Goal: Task Accomplishment & Management: Manage account settings

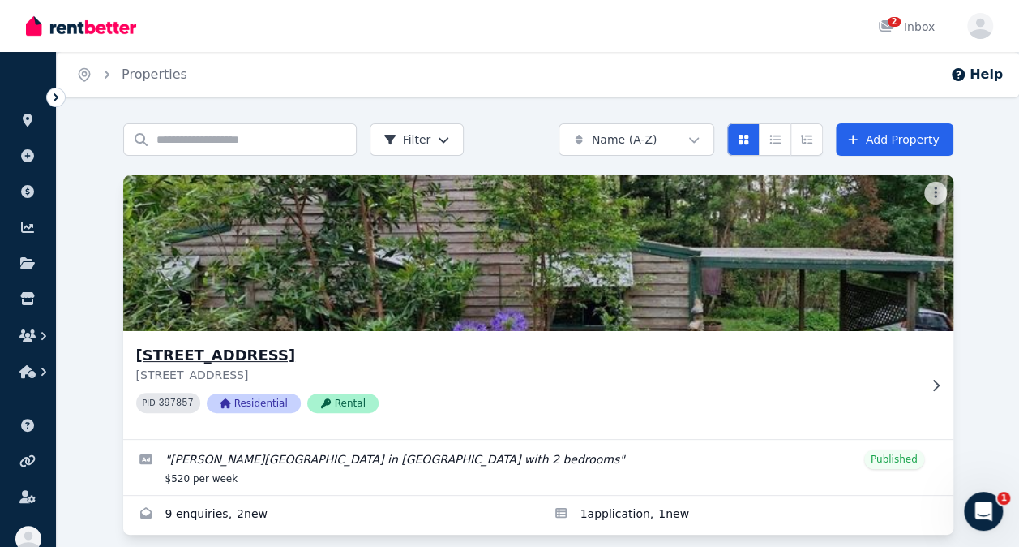
scroll to position [16, 0]
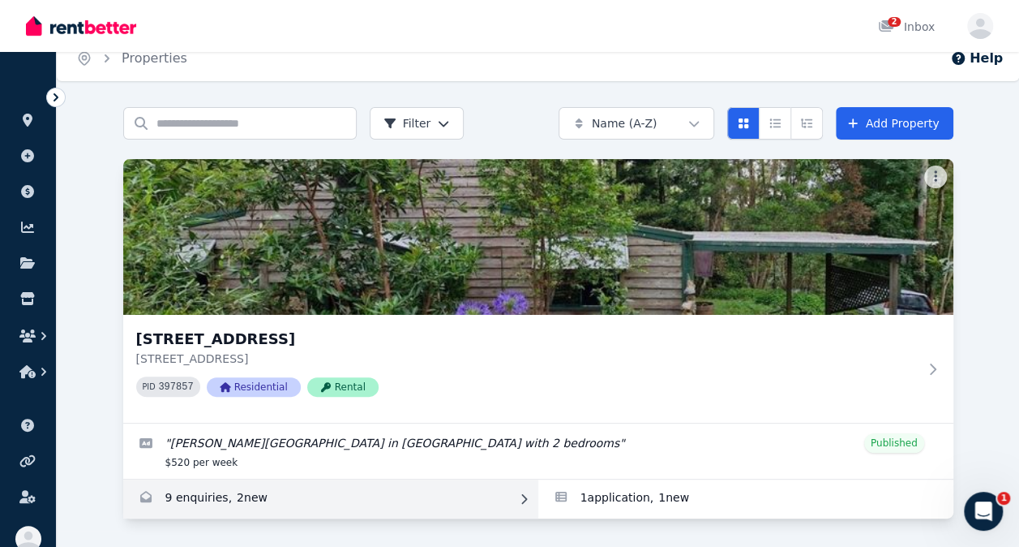
click at [247, 495] on link "Enquiries for 173 Curramore Rd, Witta" at bounding box center [330, 498] width 415 height 39
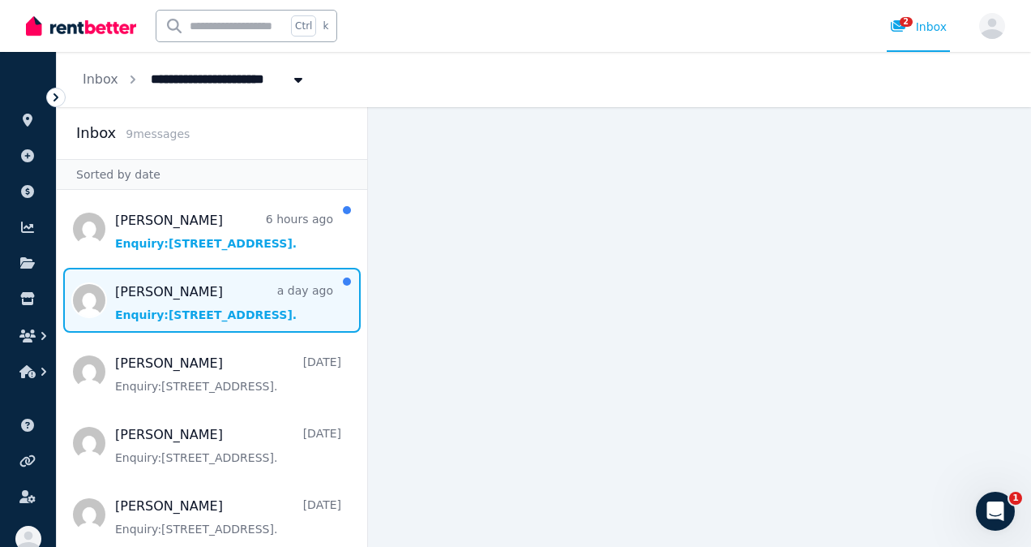
click at [239, 308] on span "Message list" at bounding box center [212, 300] width 311 height 65
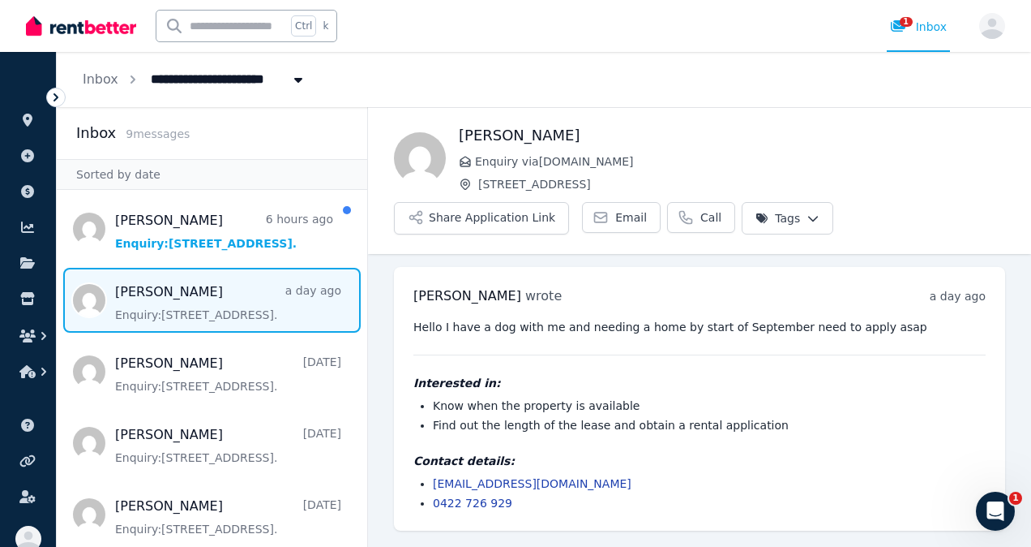
click at [519, 488] on link "[EMAIL_ADDRESS][DOMAIN_NAME]" at bounding box center [532, 483] width 199 height 13
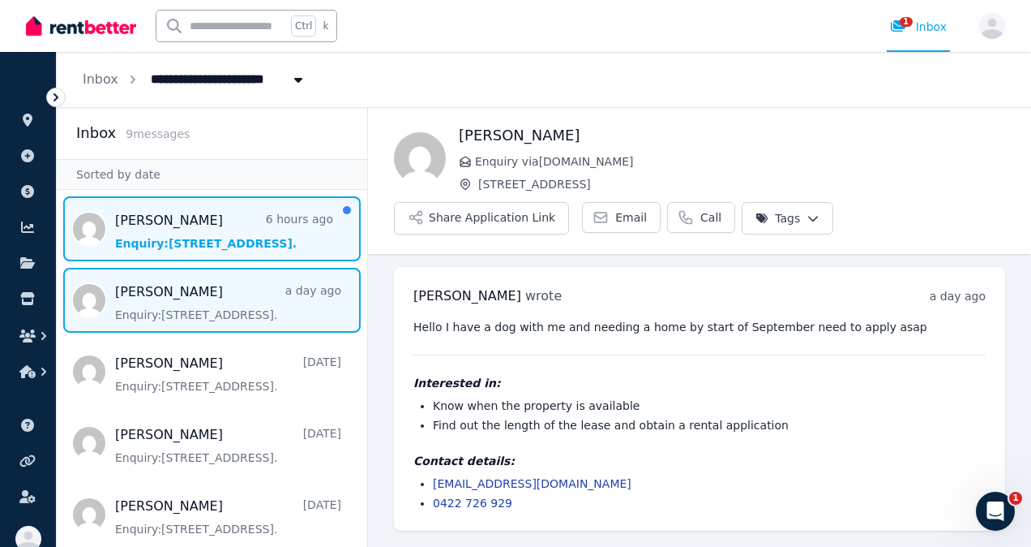
click at [204, 242] on span "Message list" at bounding box center [212, 228] width 311 height 65
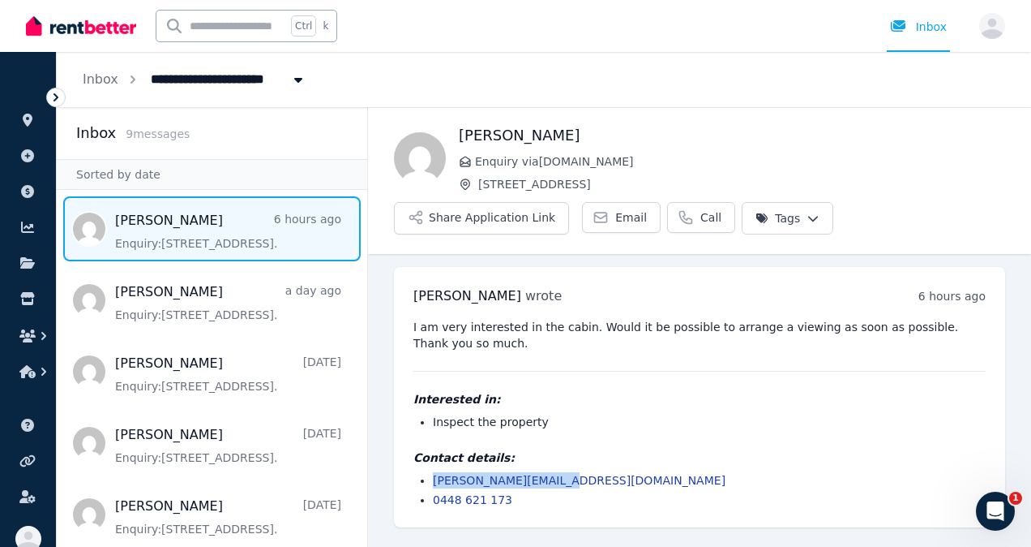
drag, startPoint x: 564, startPoint y: 483, endPoint x: 428, endPoint y: 474, distance: 136.5
click at [428, 474] on ul "[PERSON_NAME][EMAIL_ADDRESS][DOMAIN_NAME] 0448 621 173" at bounding box center [700, 490] width 573 height 36
drag, startPoint x: 428, startPoint y: 474, endPoint x: 461, endPoint y: 480, distance: 32.9
copy link "[PERSON_NAME][EMAIL_ADDRESS][DOMAIN_NAME]"
click at [508, 218] on button "Share Application Link" at bounding box center [481, 218] width 175 height 32
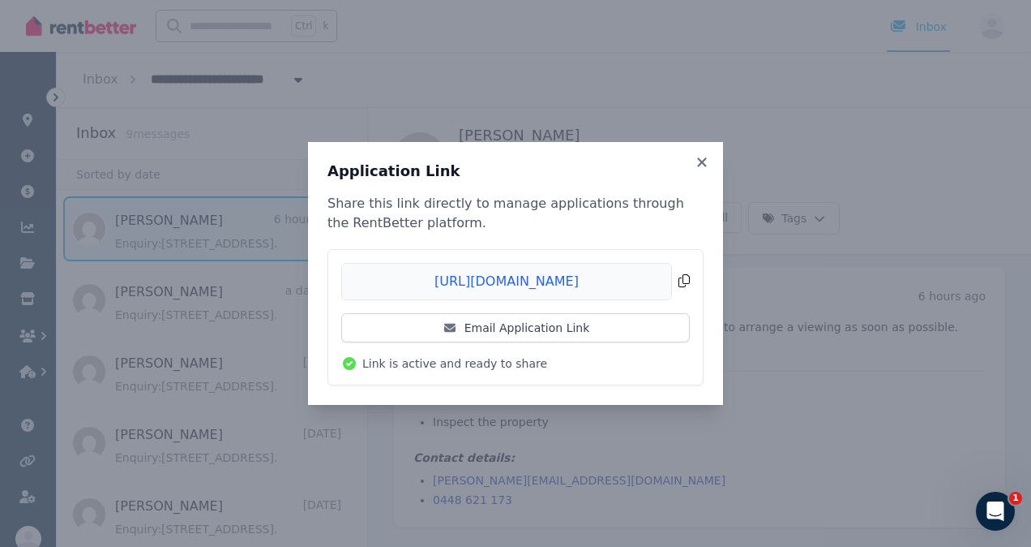
click at [681, 284] on span "Copied!" at bounding box center [515, 281] width 349 height 37
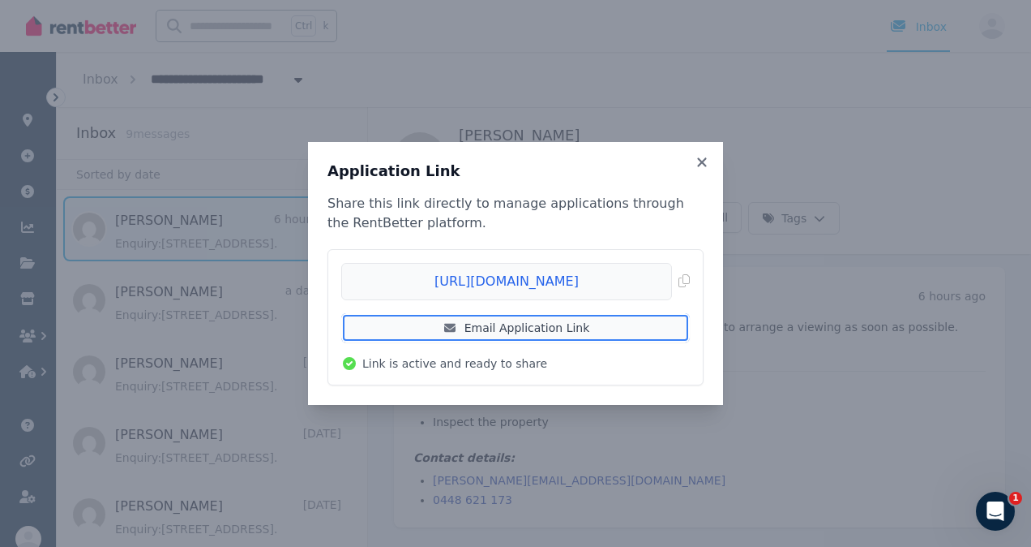
click at [541, 327] on link "Email Application Link" at bounding box center [515, 327] width 349 height 29
click at [699, 162] on icon at bounding box center [702, 162] width 16 height 15
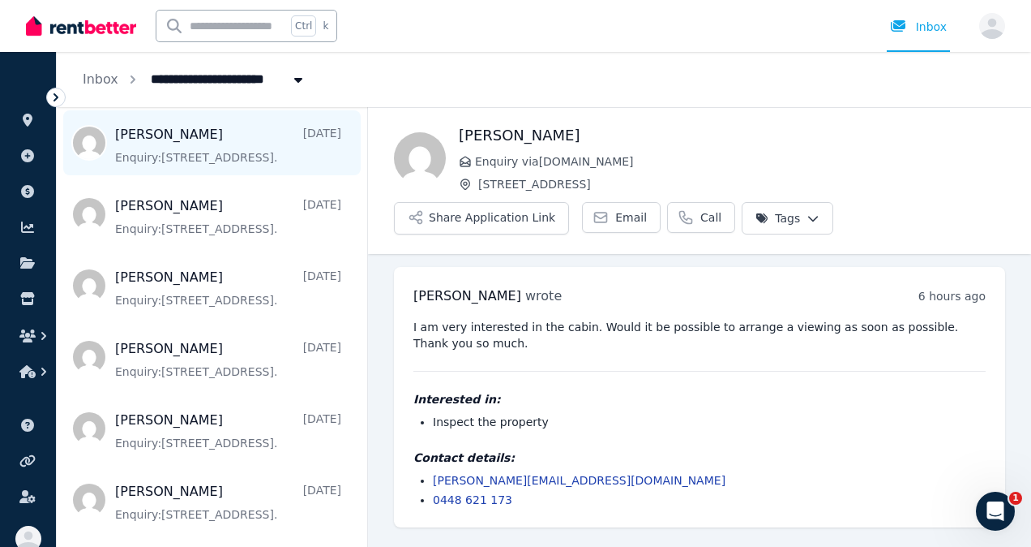
scroll to position [291, 0]
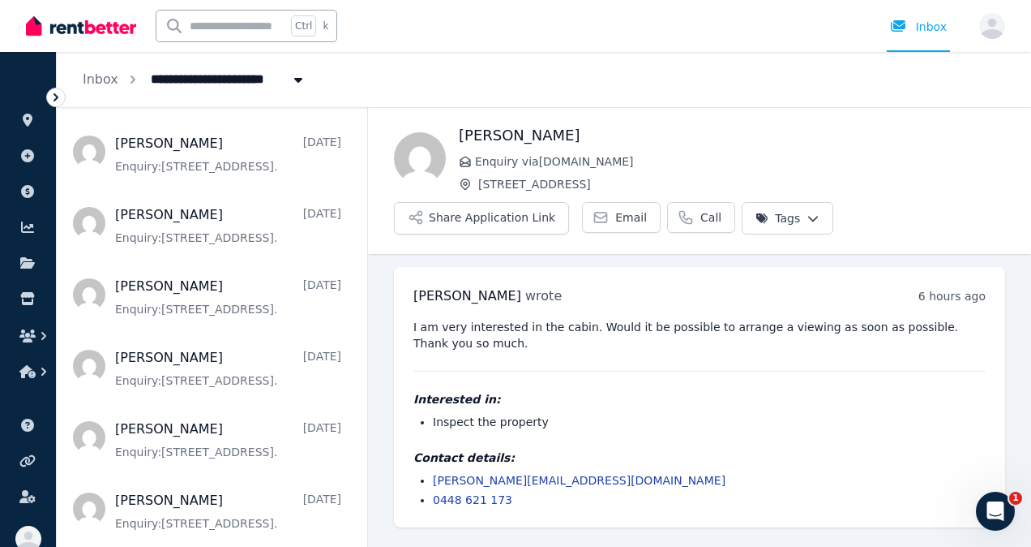
click at [992, 507] on icon "Open Intercom Messenger" at bounding box center [996, 511] width 27 height 27
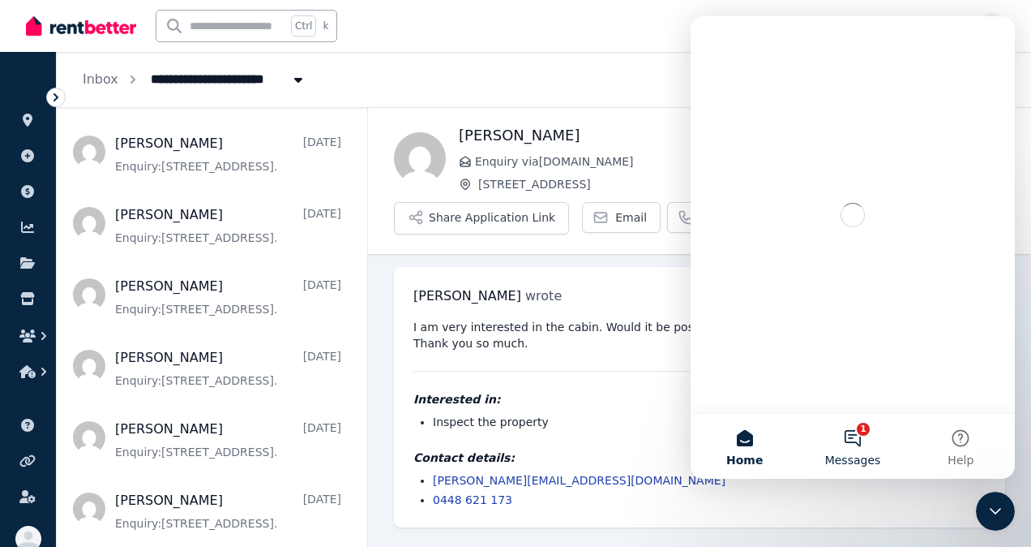
scroll to position [0, 0]
click at [854, 438] on button "1 Messages" at bounding box center [853, 446] width 108 height 65
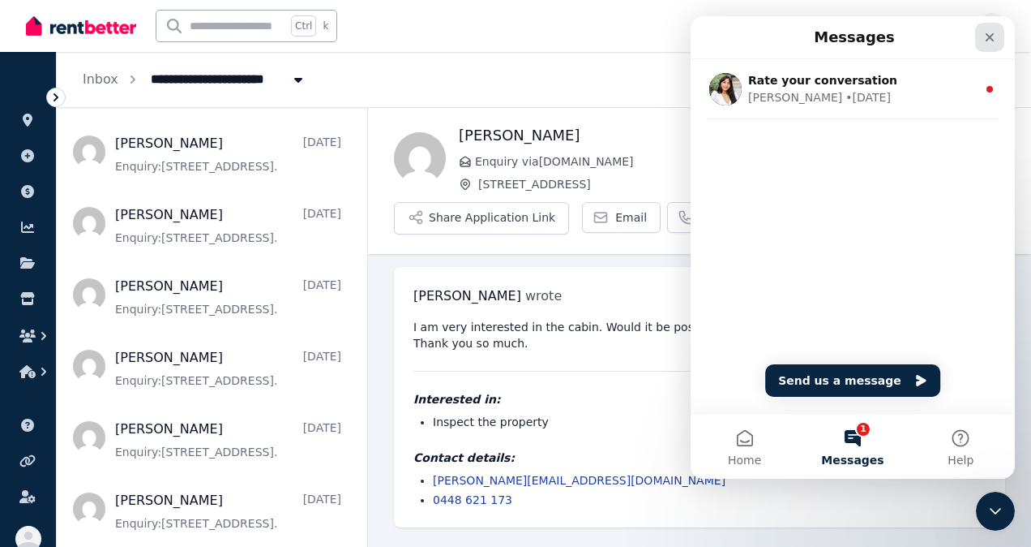
click at [996, 35] on icon "Close" at bounding box center [990, 37] width 13 height 13
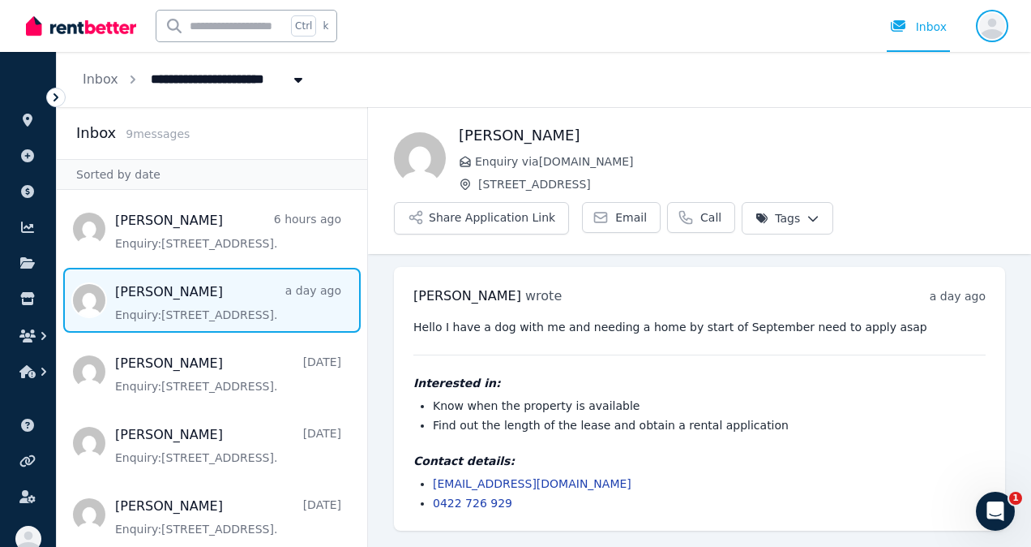
click at [980, 25] on icon "button" at bounding box center [993, 26] width 26 height 26
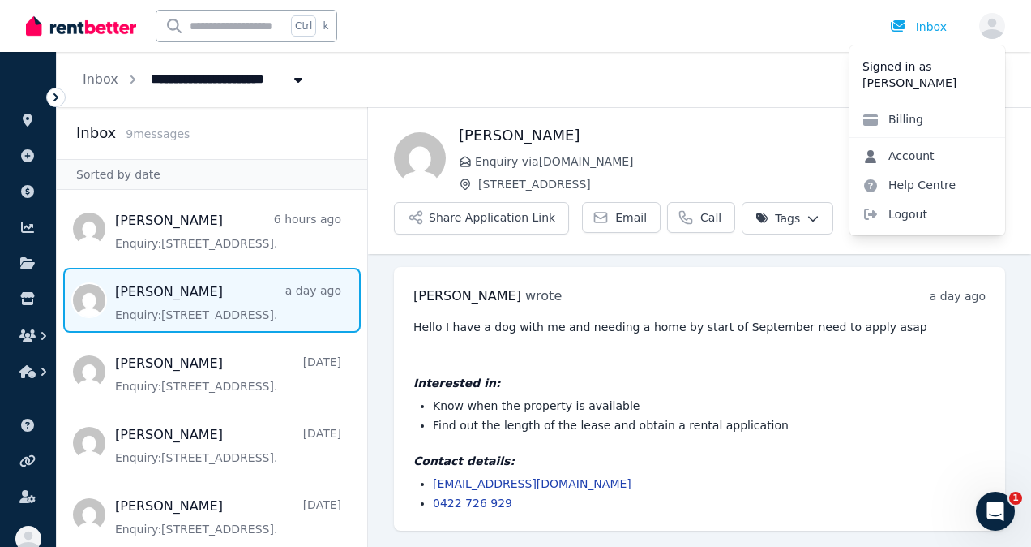
click at [908, 153] on link "Account" at bounding box center [899, 155] width 98 height 29
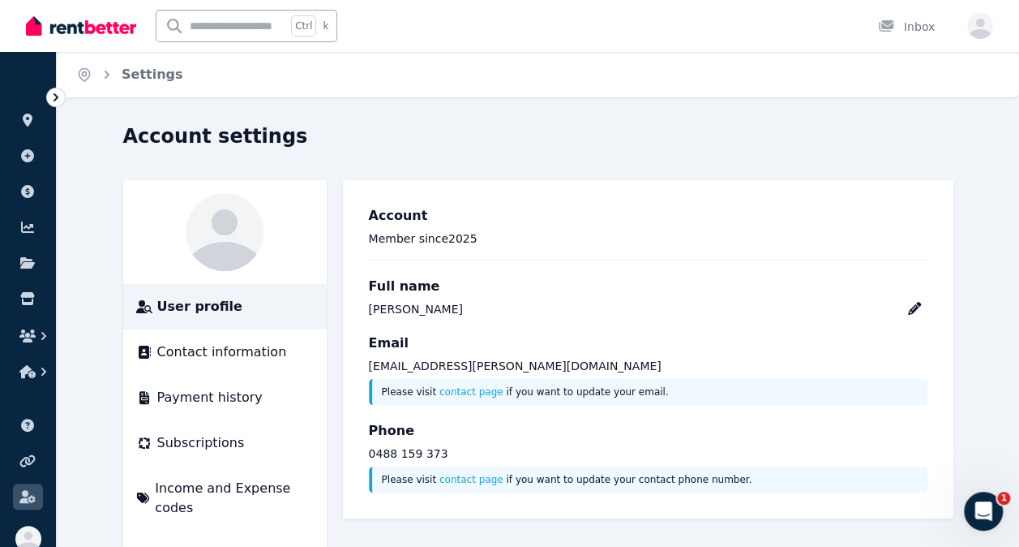
scroll to position [39, 0]
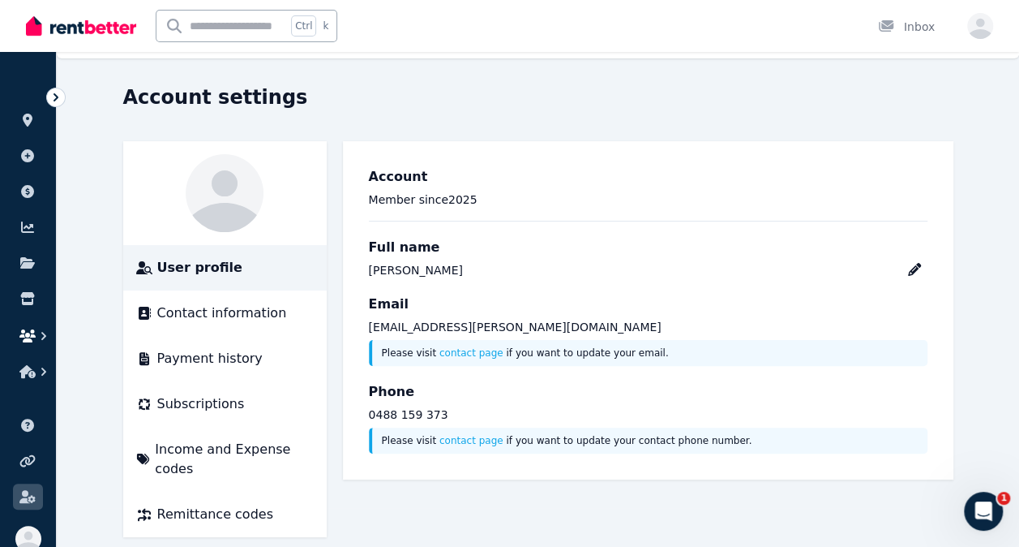
click at [43, 335] on icon "button" at bounding box center [44, 336] width 16 height 16
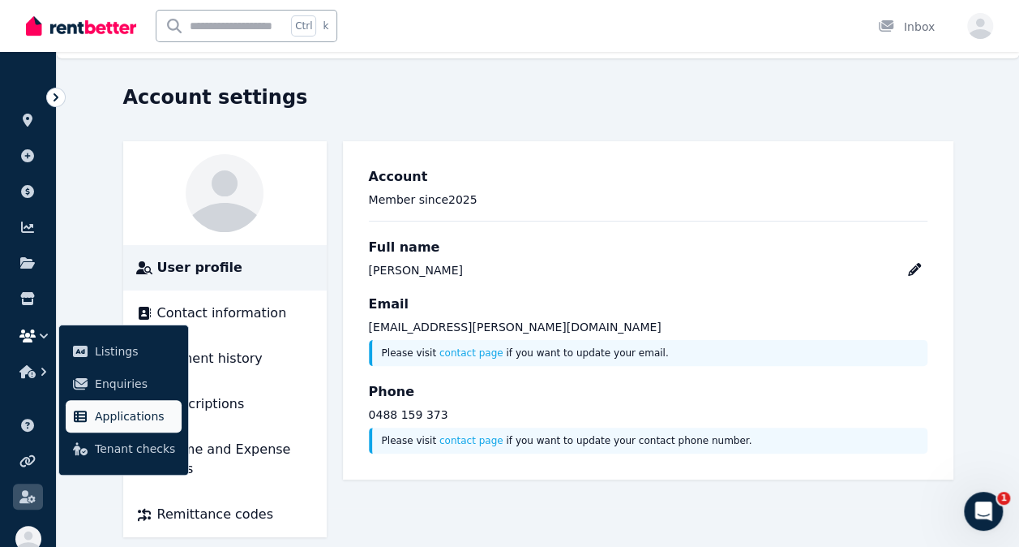
click at [109, 411] on span "Applications" at bounding box center [135, 415] width 80 height 19
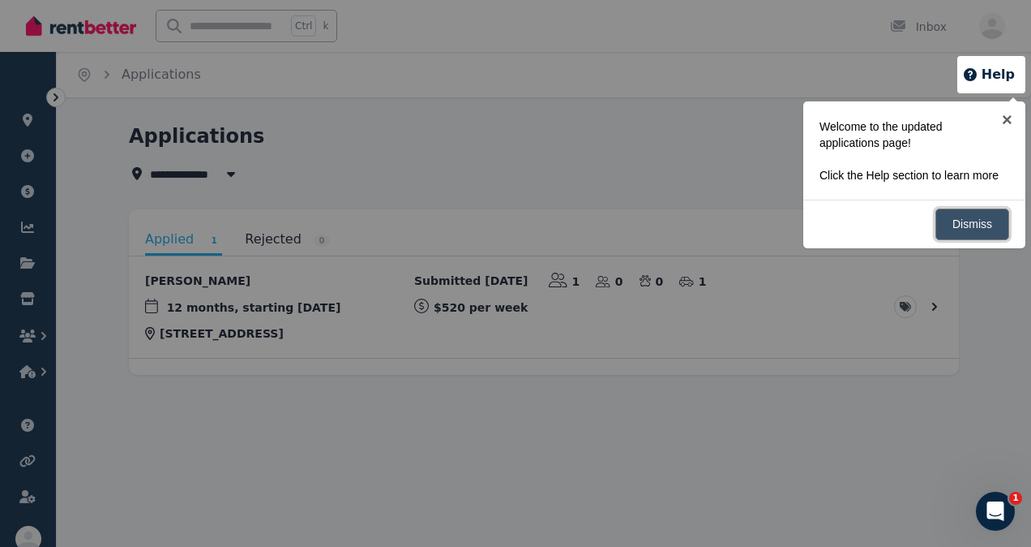
click at [975, 227] on link "Dismiss" at bounding box center [973, 224] width 74 height 32
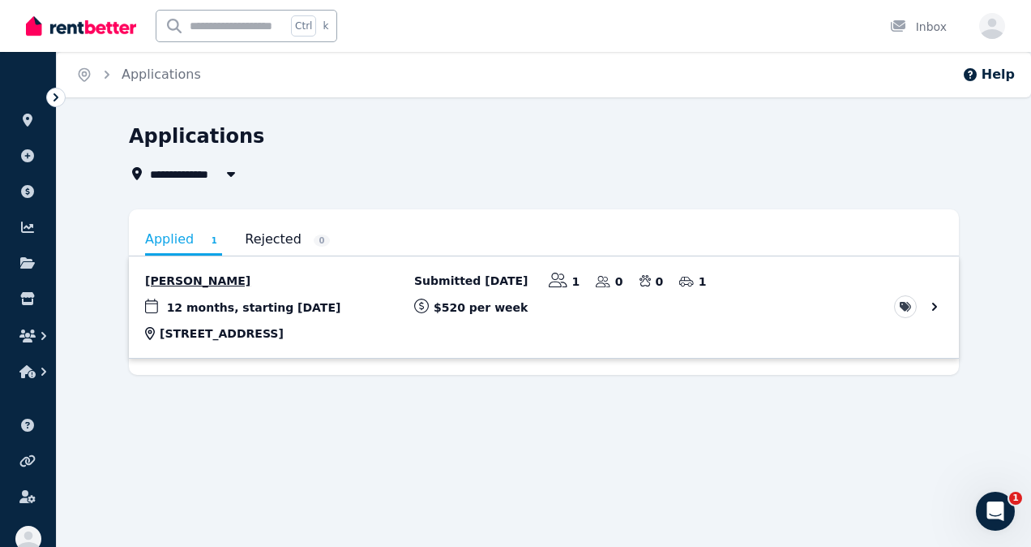
click at [469, 291] on link "View application: Linley Michell" at bounding box center [544, 306] width 830 height 101
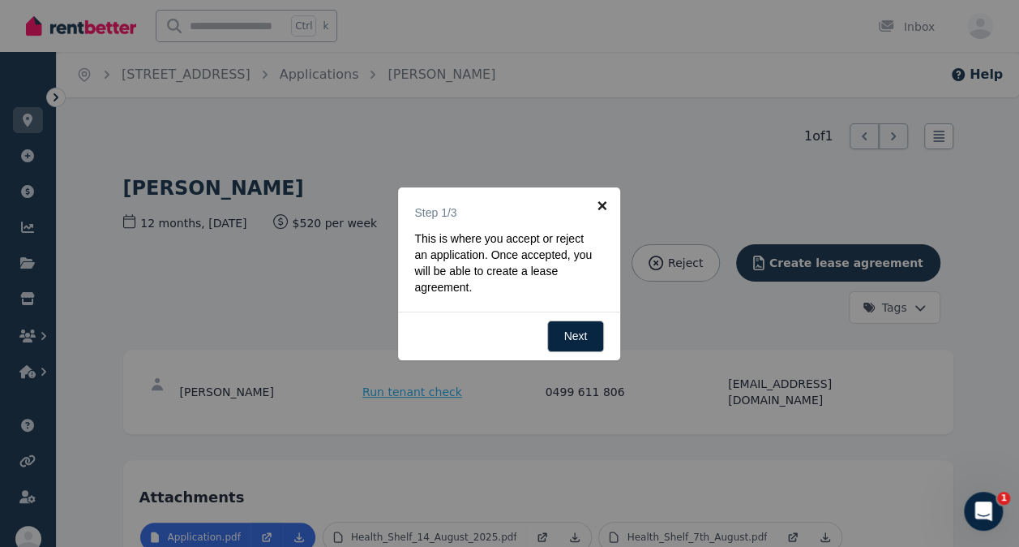
click at [602, 201] on link "×" at bounding box center [602, 205] width 36 height 36
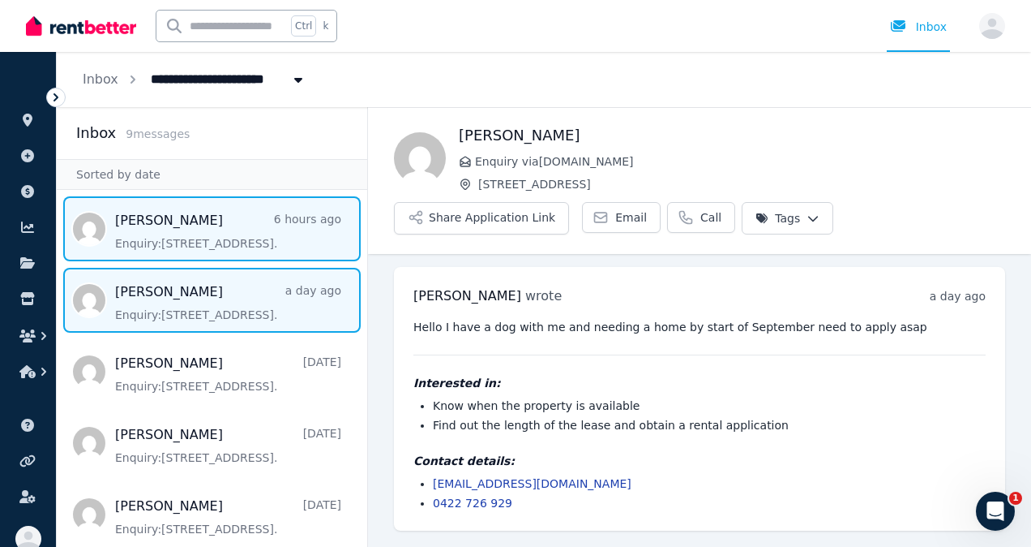
click at [191, 240] on span "Message list" at bounding box center [212, 228] width 311 height 65
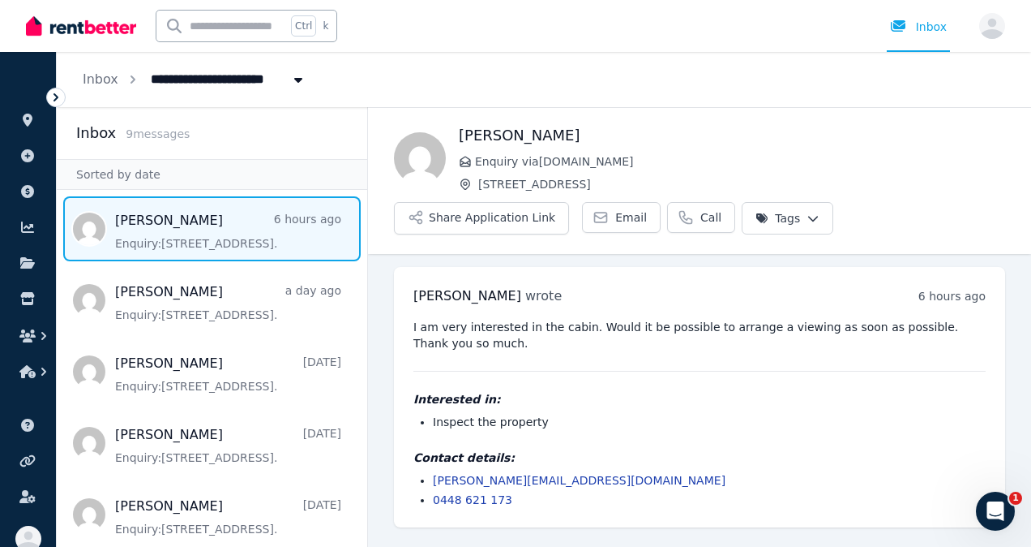
click at [51, 98] on icon at bounding box center [56, 97] width 16 height 16
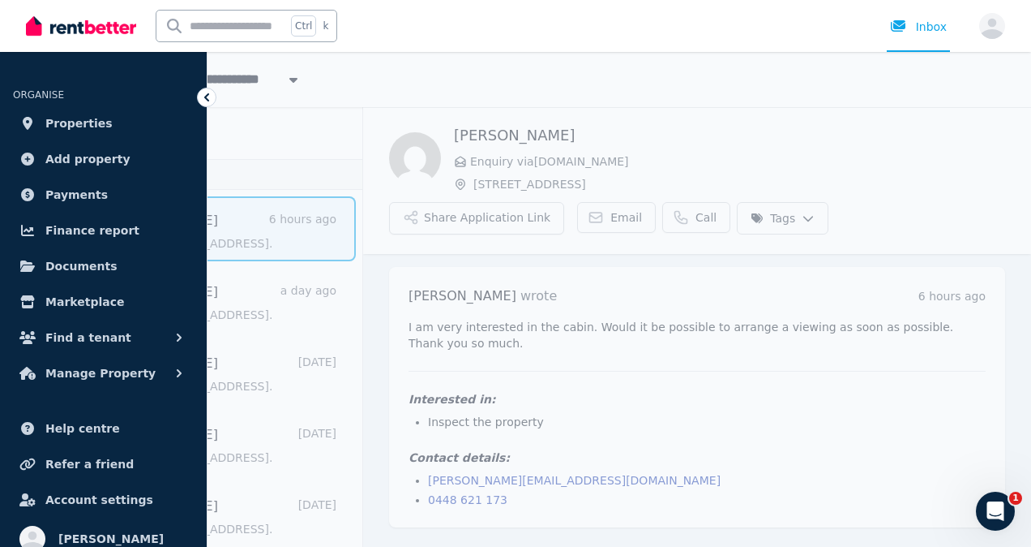
click at [330, 63] on div "**********" at bounding box center [542, 79] width 980 height 55
